Goal: Task Accomplishment & Management: Use online tool/utility

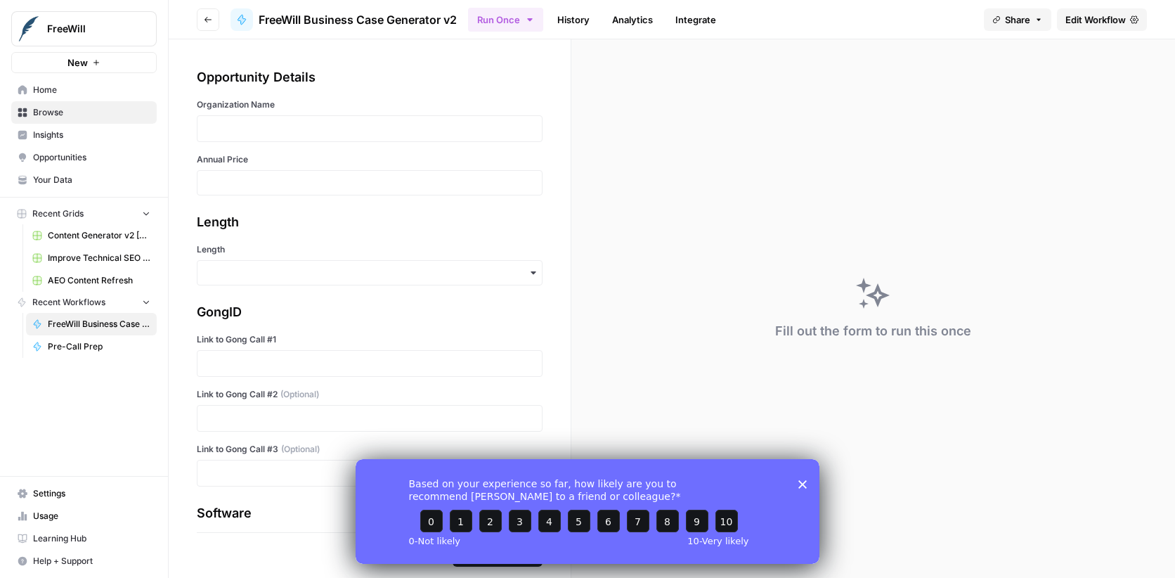
click at [62, 88] on span "Home" at bounding box center [91, 90] width 117 height 13
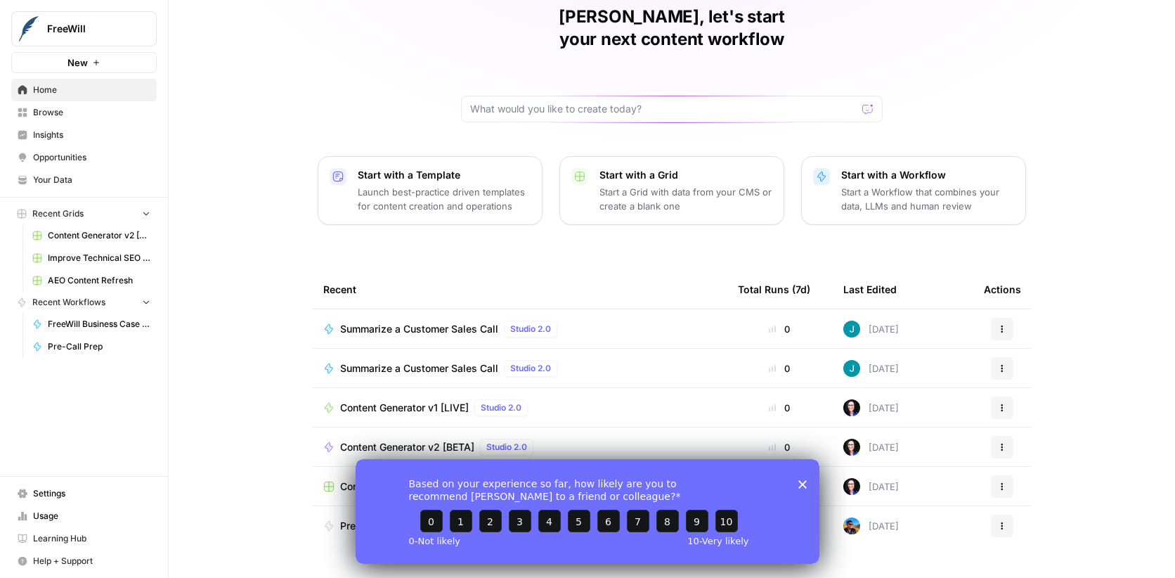
scroll to position [69, 0]
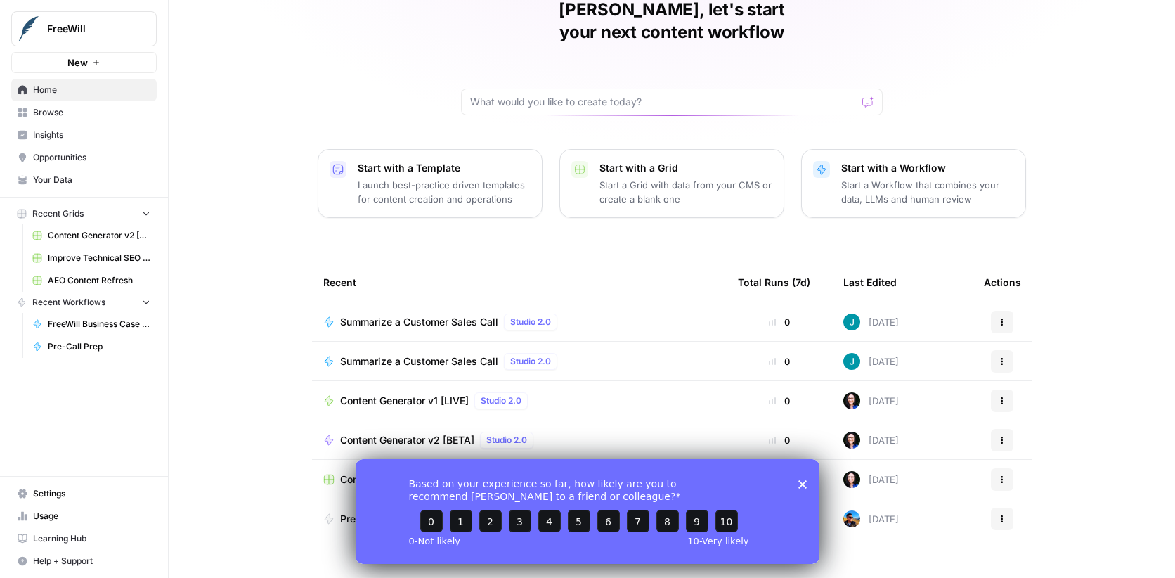
click at [415, 394] on span "Content Generator v1 [LIVE]" at bounding box center [404, 401] width 129 height 14
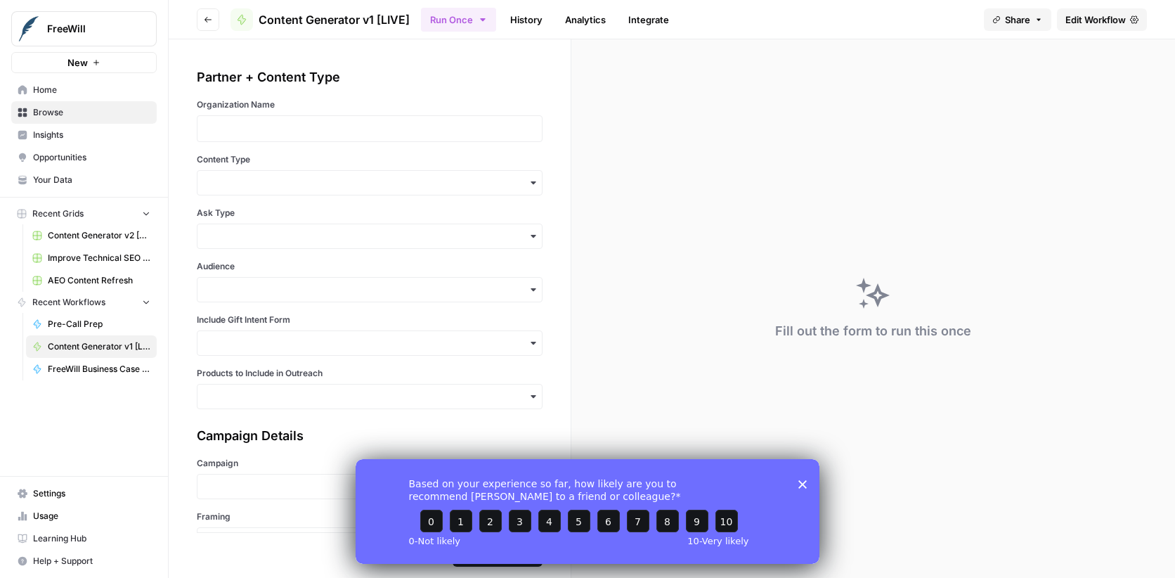
click at [1094, 19] on span "Edit Workflow" at bounding box center [1096, 20] width 60 height 14
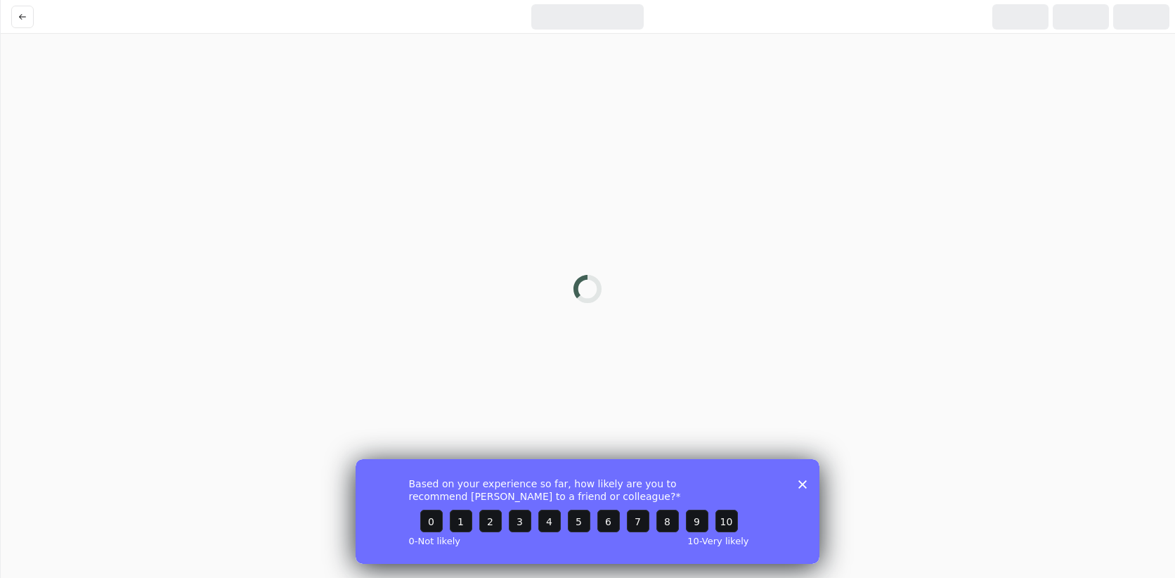
click at [799, 485] on icon "Close survey" at bounding box center [802, 483] width 8 height 8
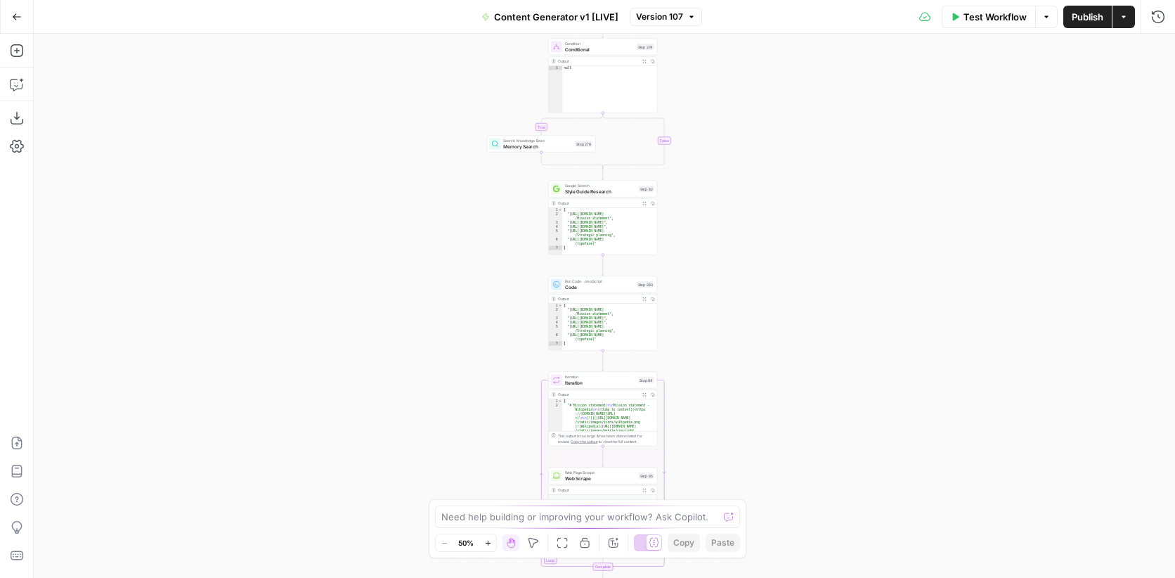
drag, startPoint x: 823, startPoint y: 288, endPoint x: 802, endPoint y: 124, distance: 165.8
click at [802, 124] on div "true false true false true false true false true false true false Workflow Set …" at bounding box center [604, 306] width 1141 height 544
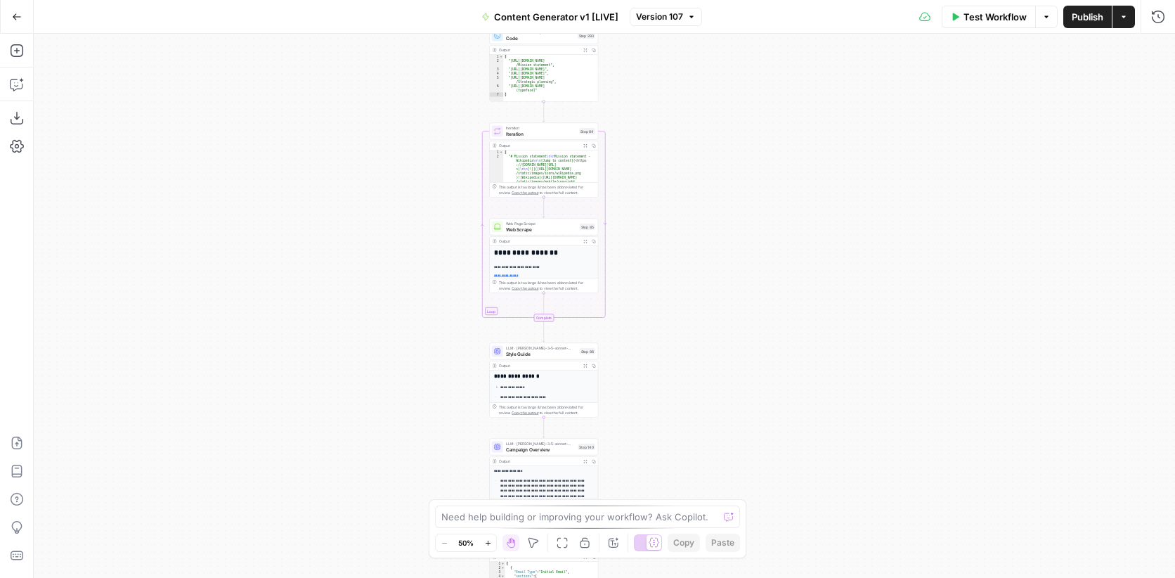
drag, startPoint x: 825, startPoint y: 391, endPoint x: 841, endPoint y: 326, distance: 66.5
click at [765, 141] on div "true false true false true false true false true false true false Workflow Set …" at bounding box center [604, 306] width 1141 height 544
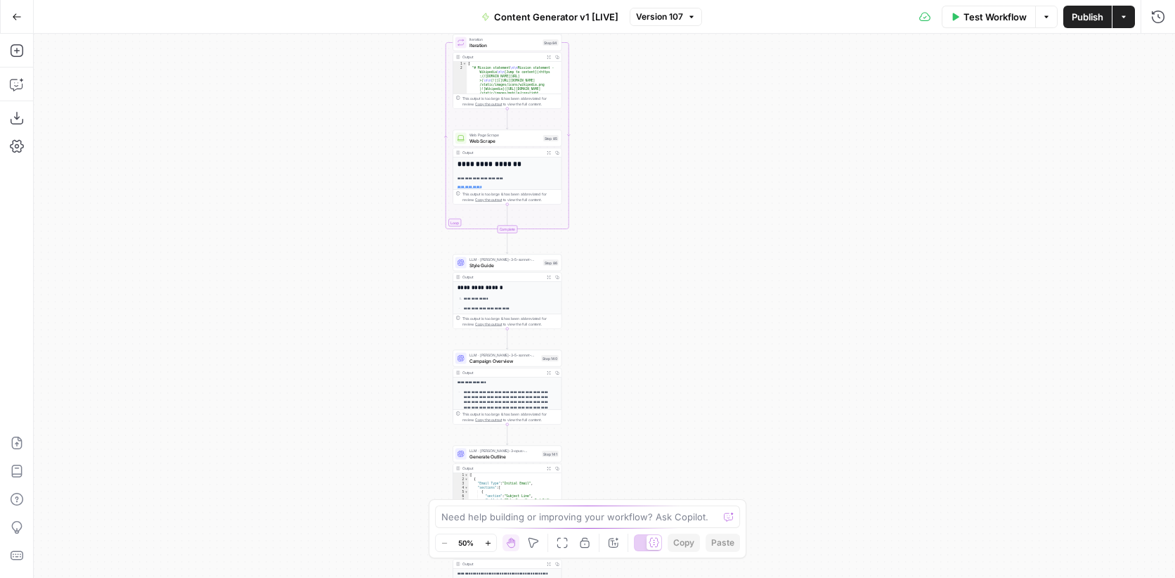
drag, startPoint x: 810, startPoint y: 334, endPoint x: 741, endPoint y: 127, distance: 217.8
click at [741, 127] on div "true false true false true false true false true false true false Workflow Set …" at bounding box center [604, 306] width 1141 height 544
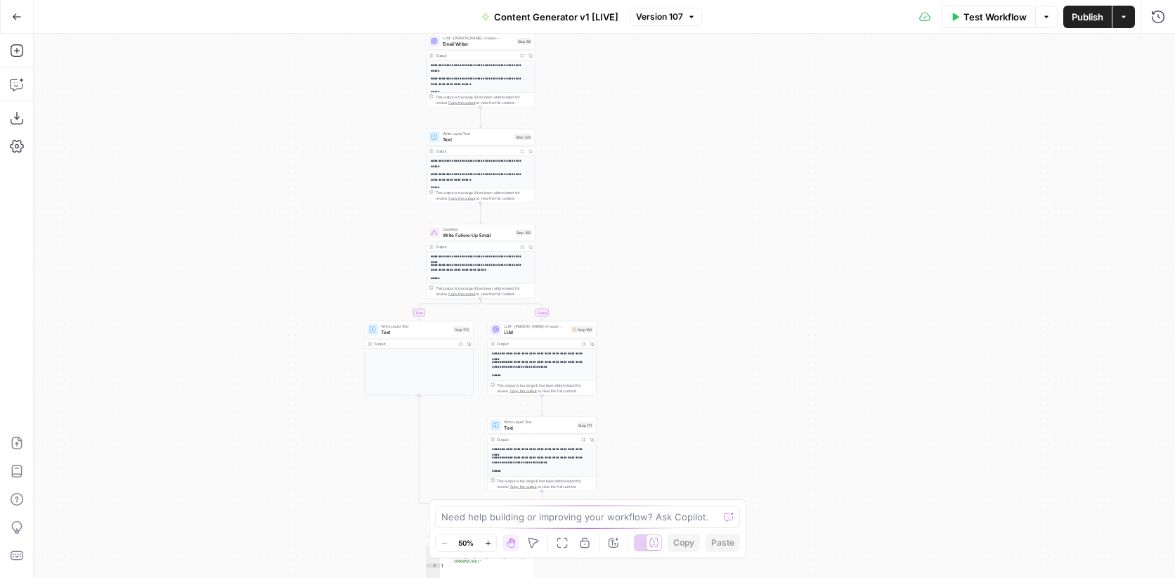
drag, startPoint x: 782, startPoint y: 337, endPoint x: 827, endPoint y: 82, distance: 259.6
click at [827, 63] on div "true false true false true false true false true false true false Workflow Set …" at bounding box center [604, 306] width 1141 height 544
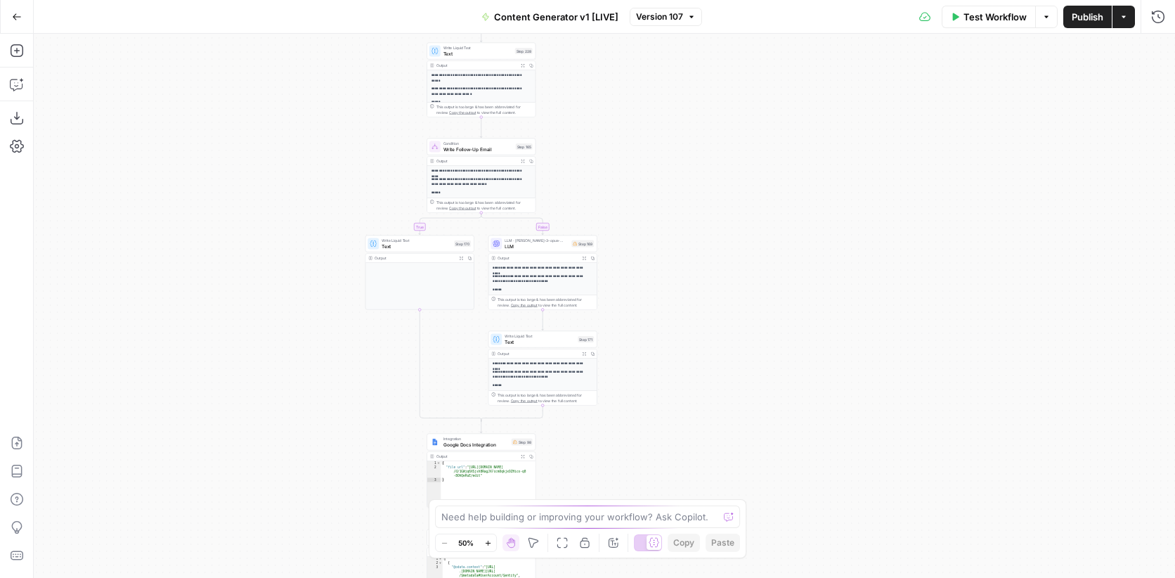
drag, startPoint x: 779, startPoint y: 373, endPoint x: 783, endPoint y: 122, distance: 251.7
click at [778, 102] on div "true false true false true false true false true false true false Workflow Set …" at bounding box center [604, 306] width 1141 height 544
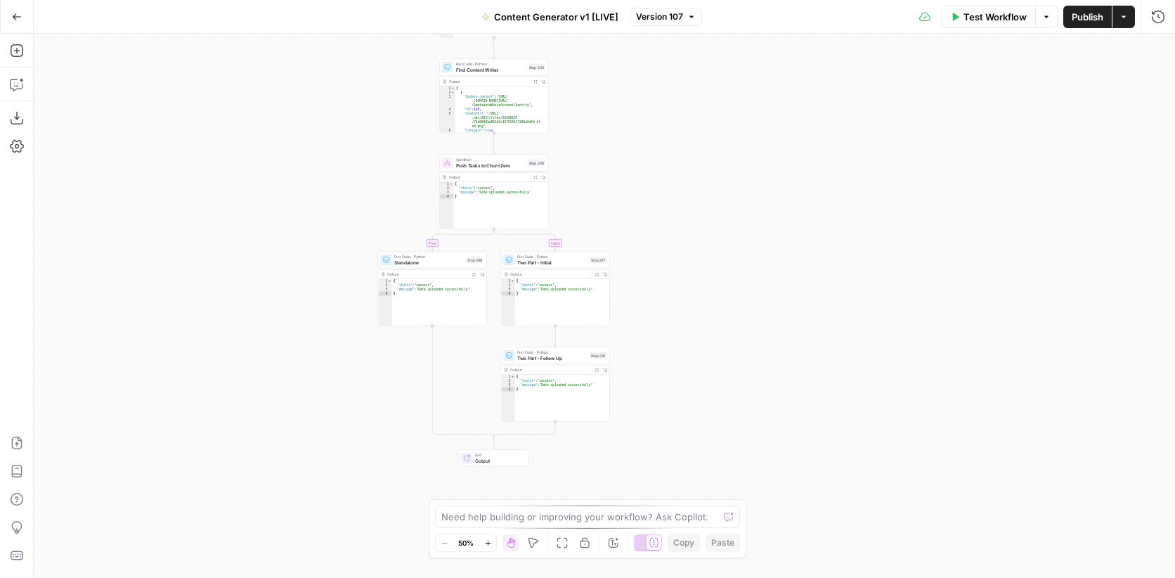
drag, startPoint x: 784, startPoint y: 339, endPoint x: 799, endPoint y: 136, distance: 203.7
click at [799, 136] on div "true false true false true false true false true false true false Workflow Set …" at bounding box center [604, 306] width 1141 height 544
drag, startPoint x: 785, startPoint y: 330, endPoint x: 777, endPoint y: 135, distance: 194.8
click at [775, 118] on div "true false true false true false true false true false true false Workflow Set …" at bounding box center [604, 306] width 1141 height 544
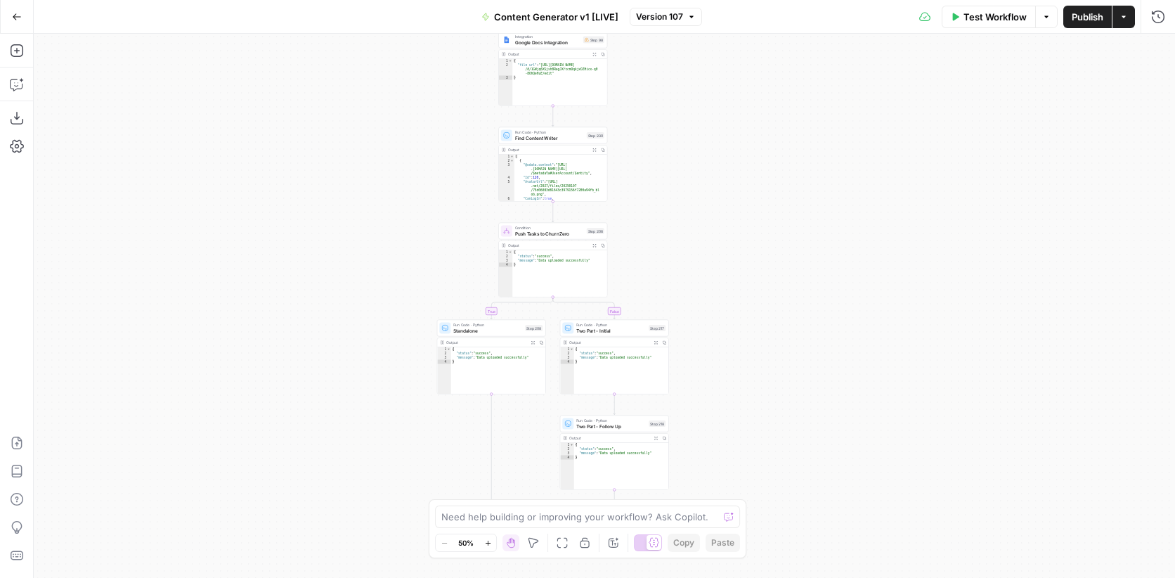
drag, startPoint x: 761, startPoint y: 144, endPoint x: 874, endPoint y: 387, distance: 268.2
click at [829, 442] on div "true false true false true false true false true false true false Workflow Set …" at bounding box center [604, 306] width 1141 height 544
